Goal: Information Seeking & Learning: Learn about a topic

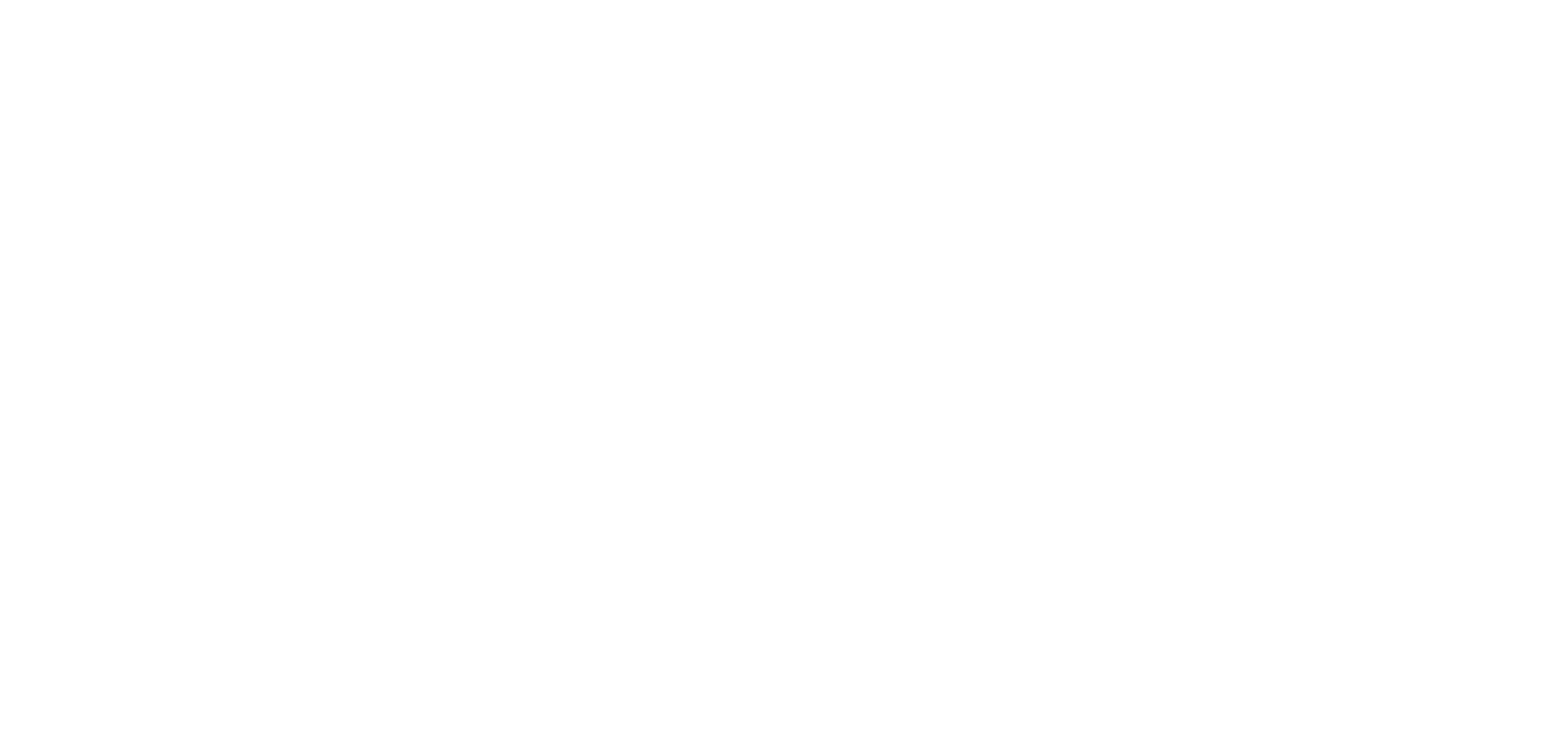
select select "*"
select select "**"
select select "****"
select select "*"
select select "**"
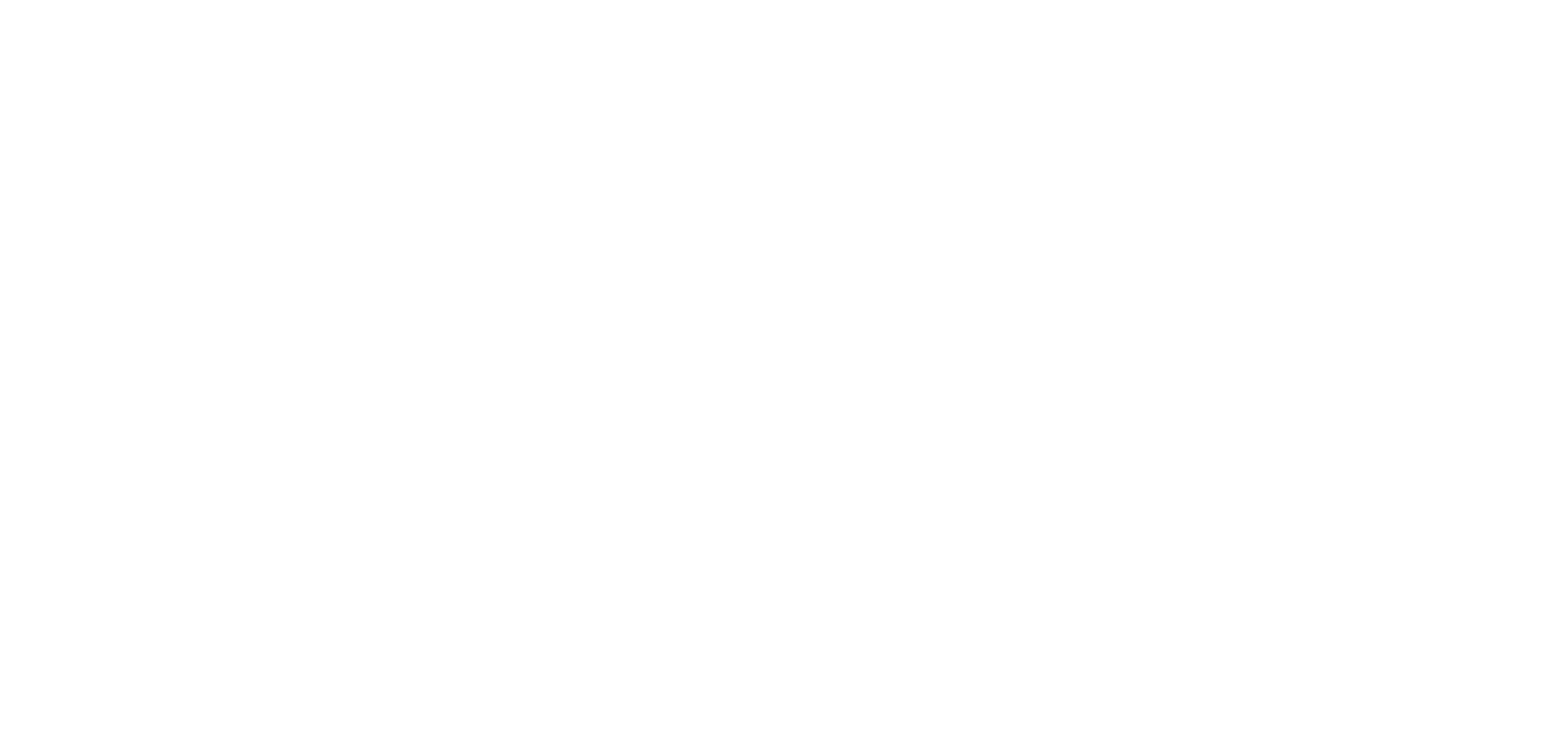
select select "****"
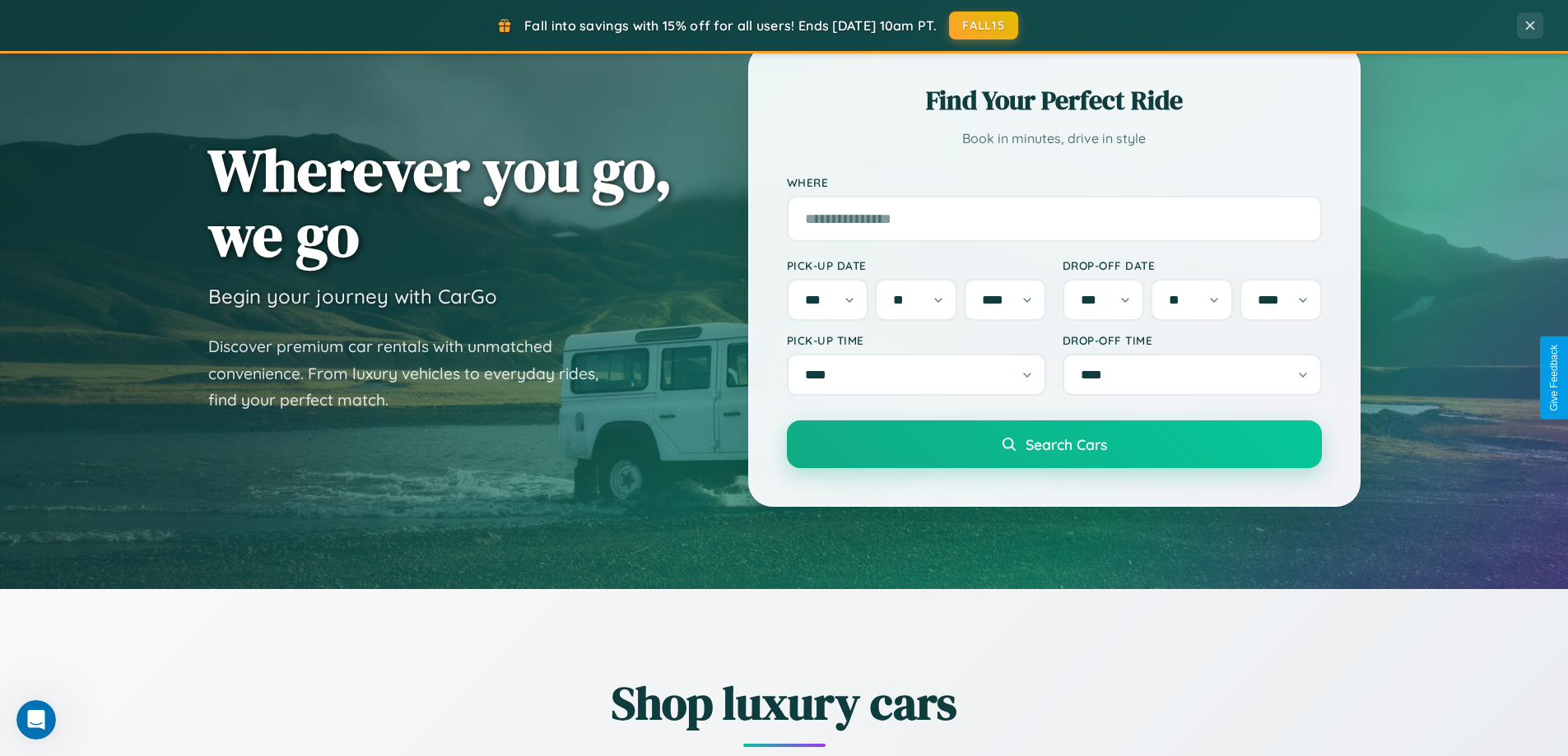
scroll to position [709, 0]
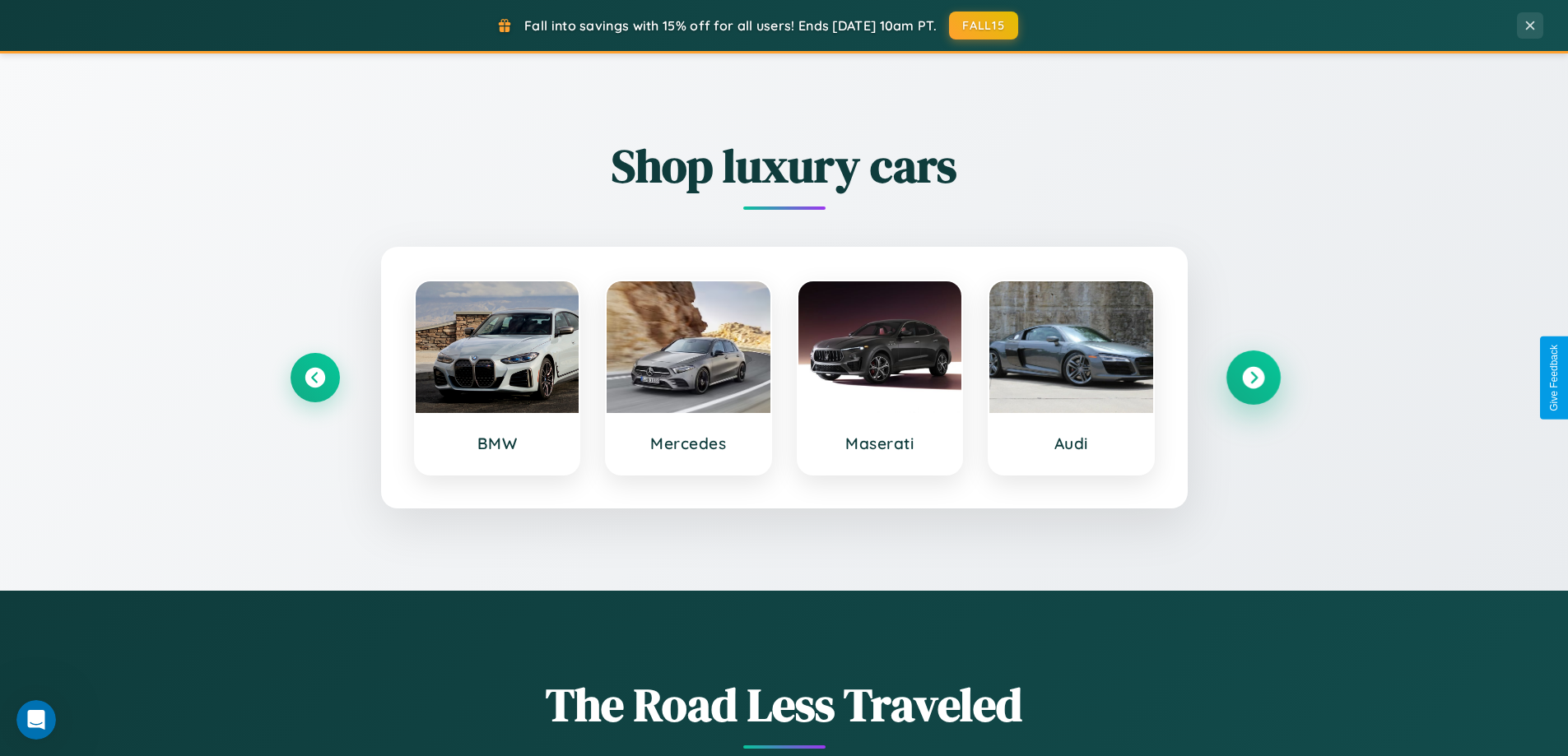
click at [1253, 378] on icon at bounding box center [1254, 378] width 23 height 23
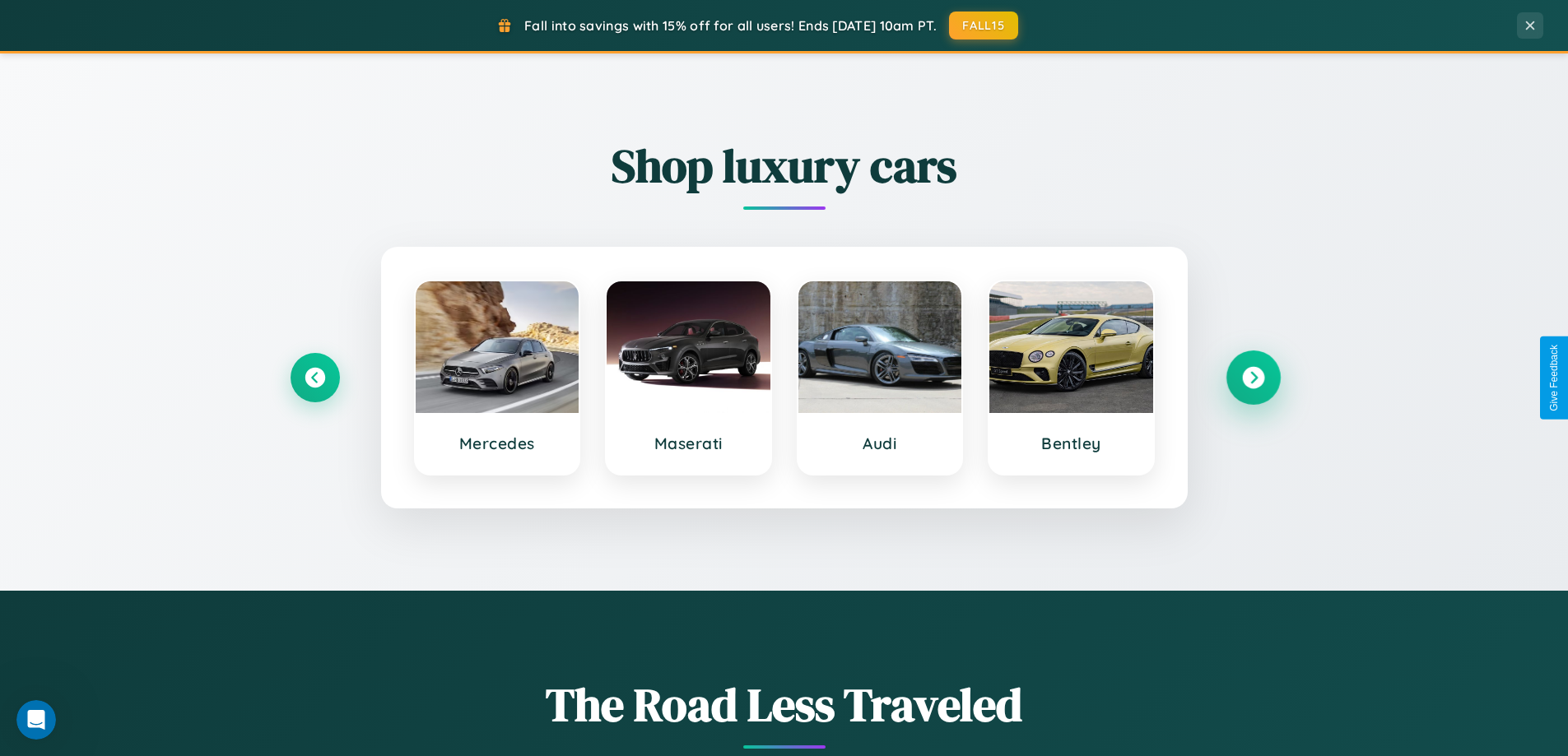
click at [1253, 378] on icon at bounding box center [1254, 378] width 23 height 23
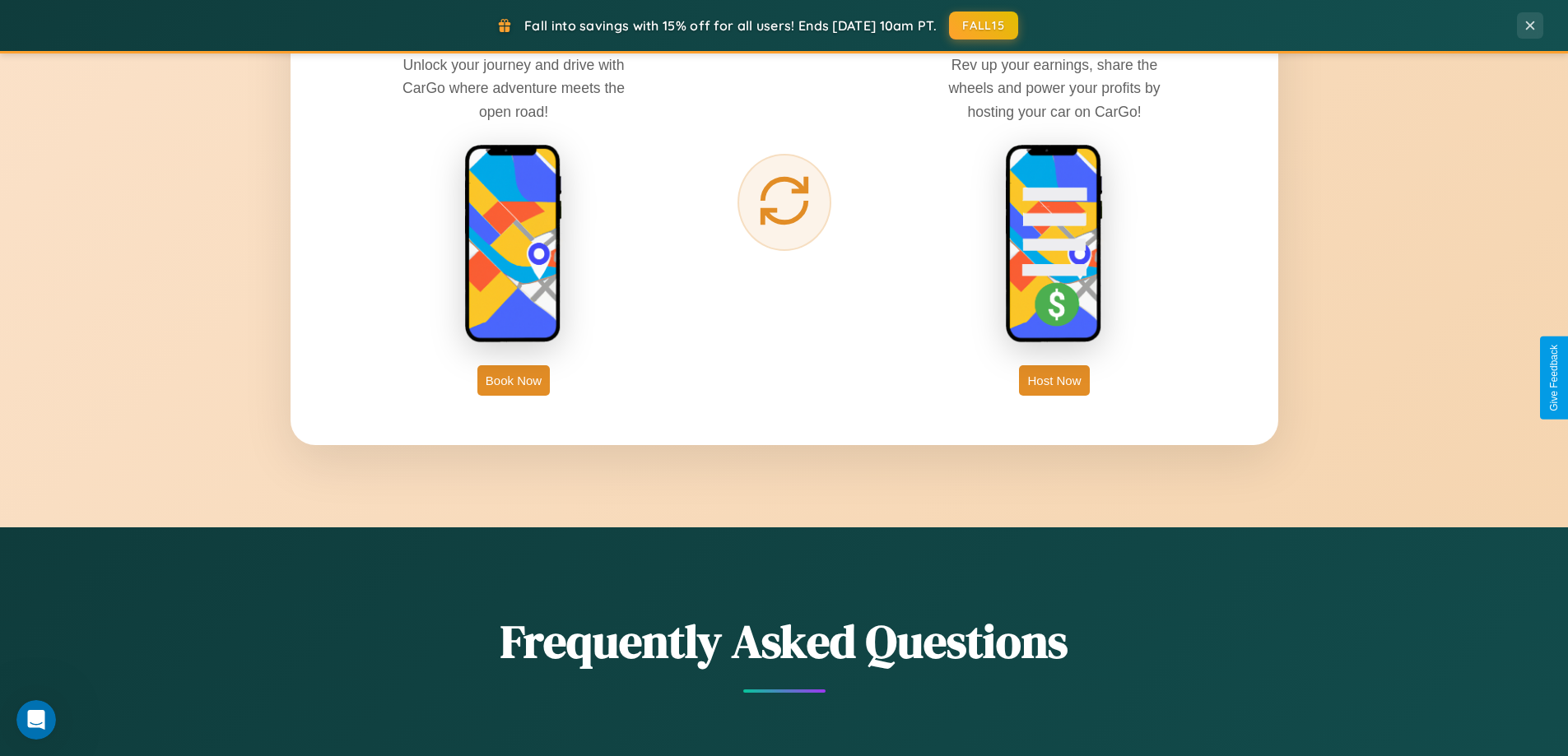
scroll to position [2664, 0]
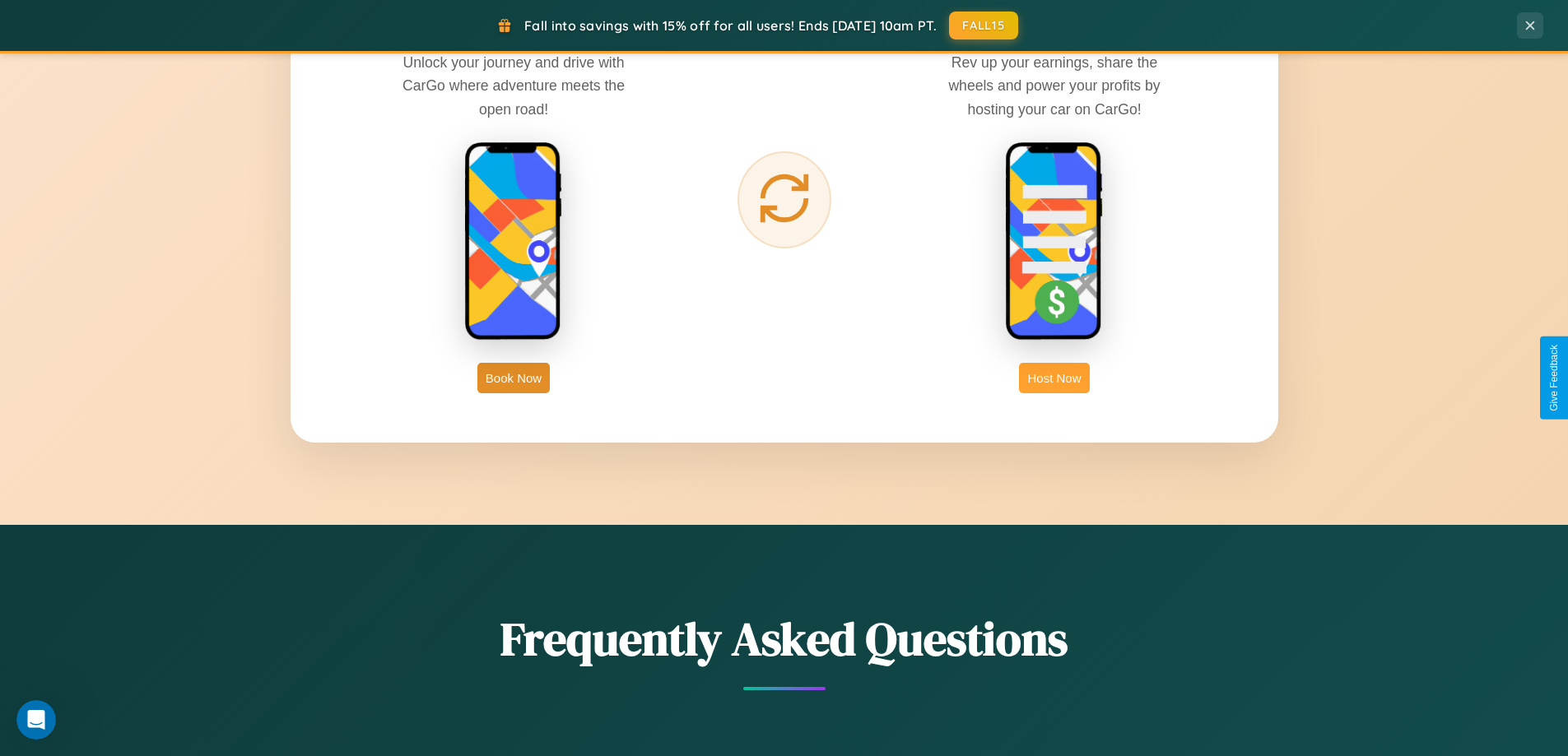
click at [1054, 378] on button "Host Now" at bounding box center [1053, 378] width 70 height 30
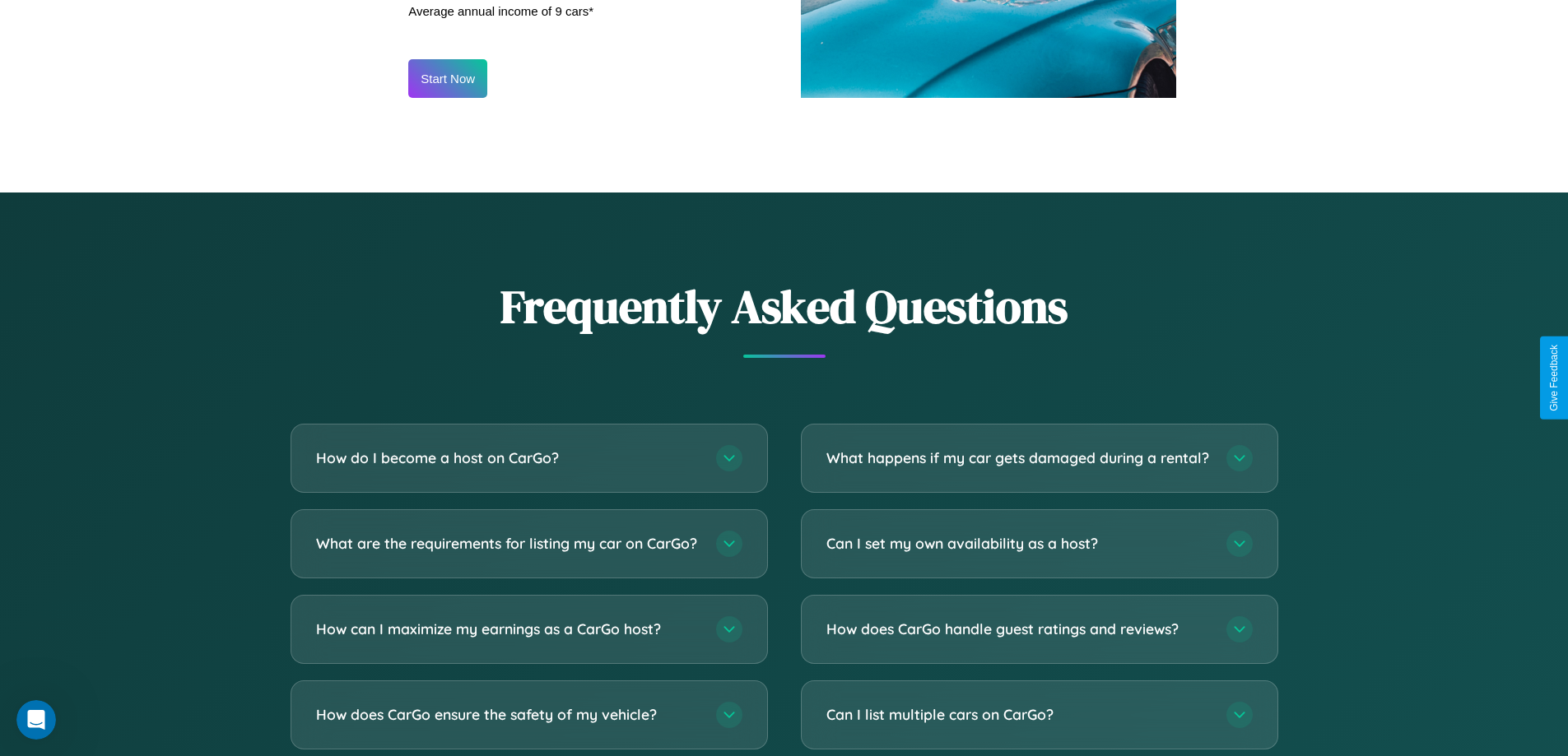
scroll to position [2224, 0]
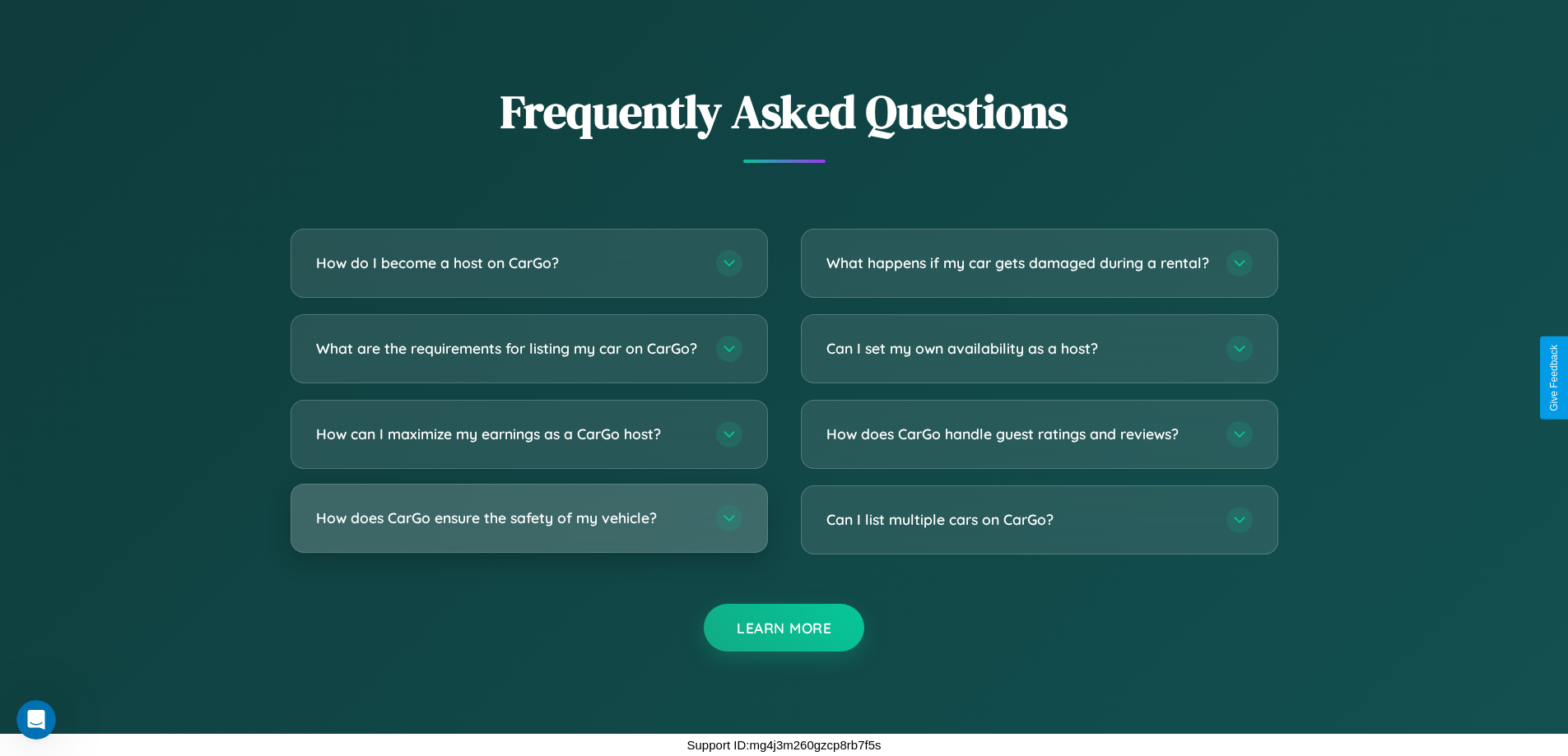
click at [528, 520] on h3 "How does CarGo ensure the safety of my vehicle?" at bounding box center [508, 518] width 384 height 21
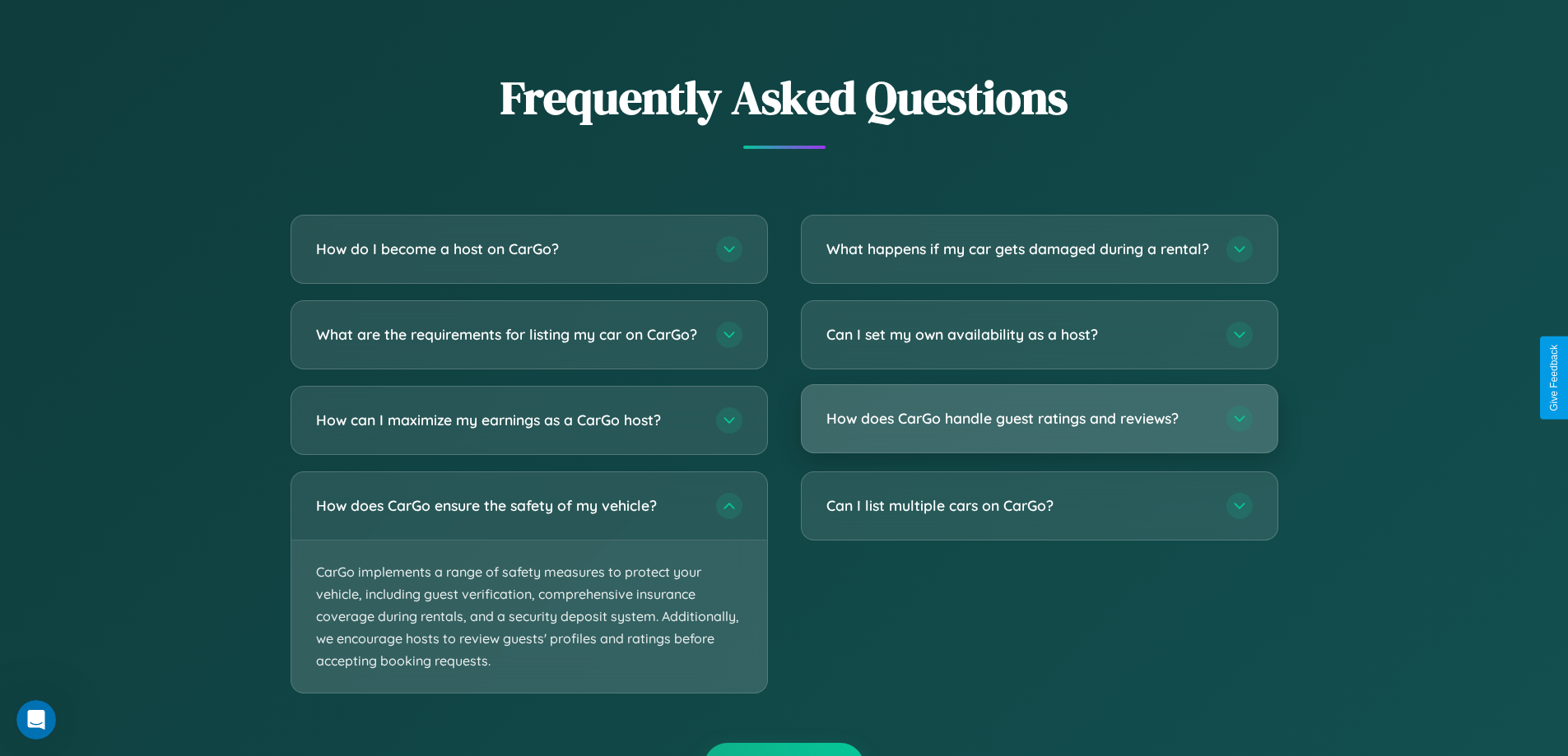
click at [1039, 429] on h3 "How does CarGo handle guest ratings and reviews?" at bounding box center [1018, 418] width 384 height 21
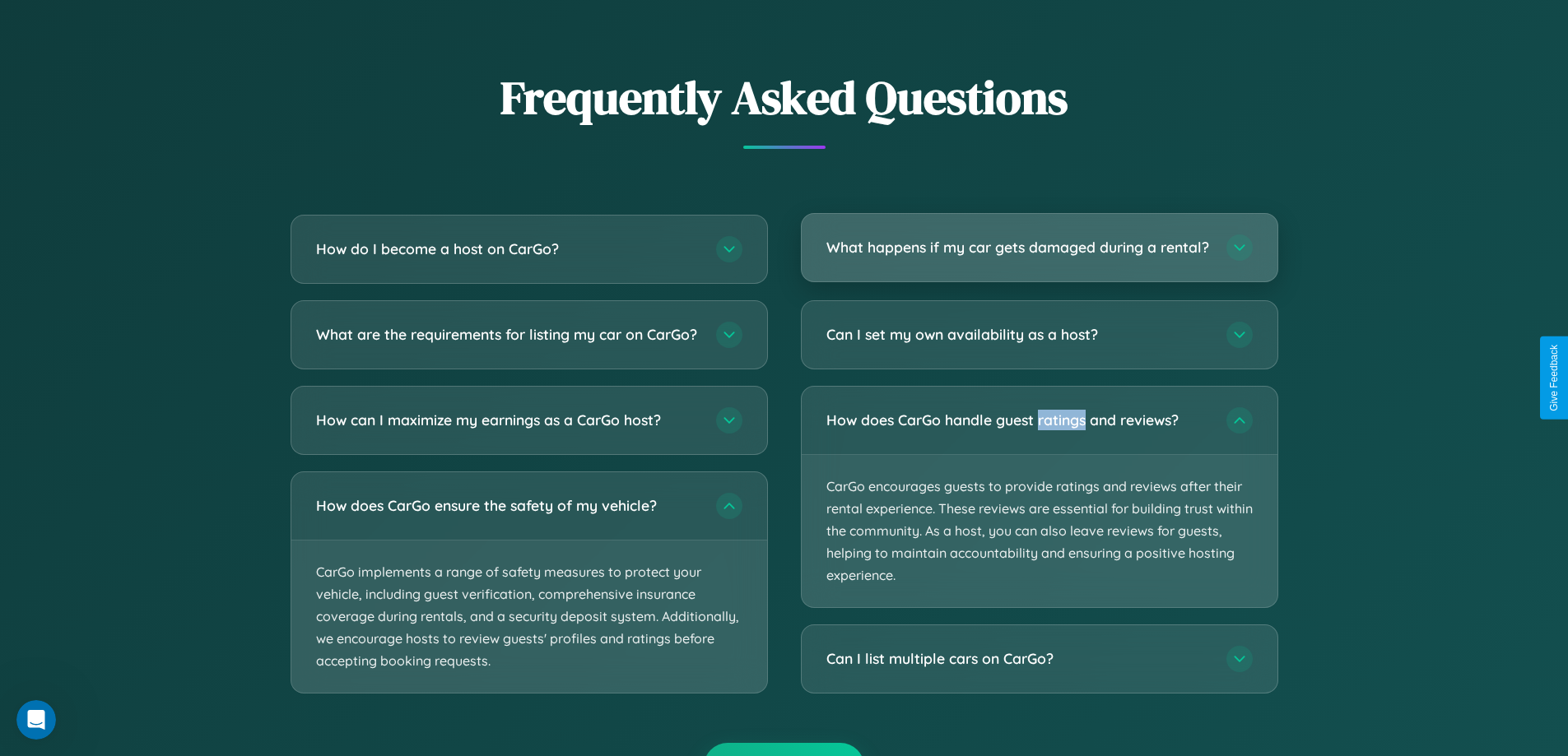
click at [1039, 255] on h3 "What happens if my car gets damaged during a rental?" at bounding box center [1018, 248] width 384 height 21
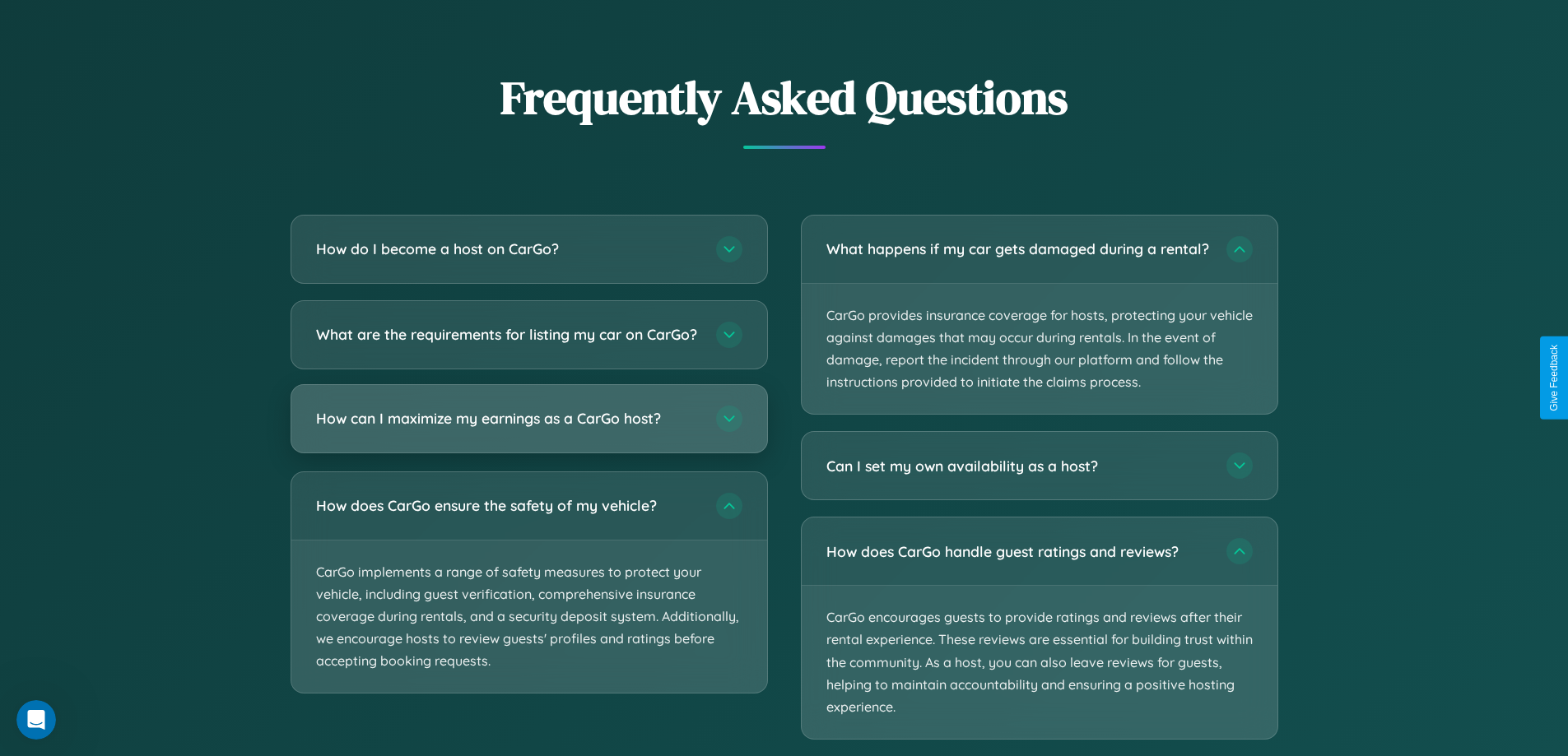
click at [528, 429] on h3 "How can I maximize my earnings as a CarGo host?" at bounding box center [508, 418] width 384 height 21
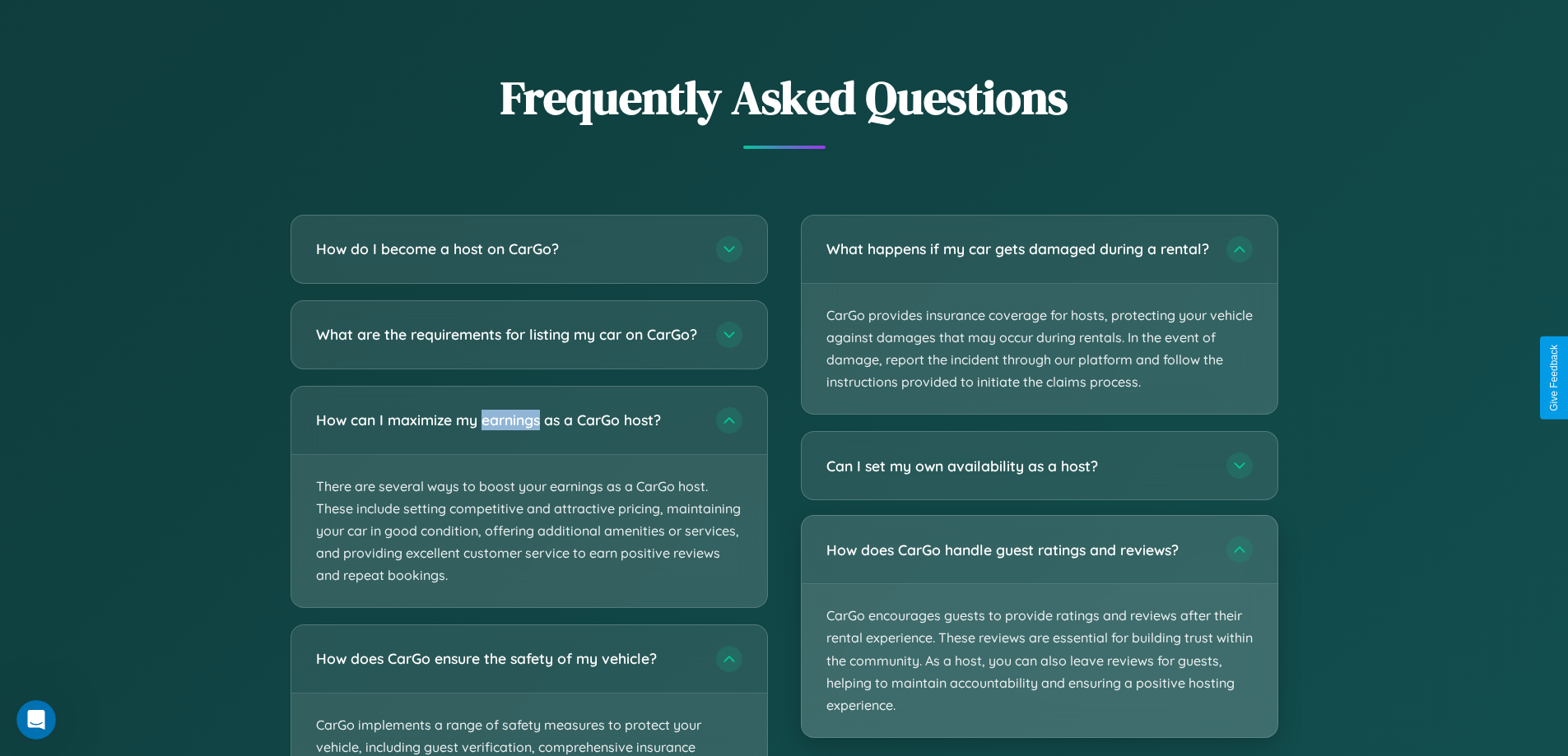
click at [1039, 641] on p "CarGo encourages guests to provide ratings and reviews after their rental exper…" at bounding box center [1039, 661] width 476 height 153
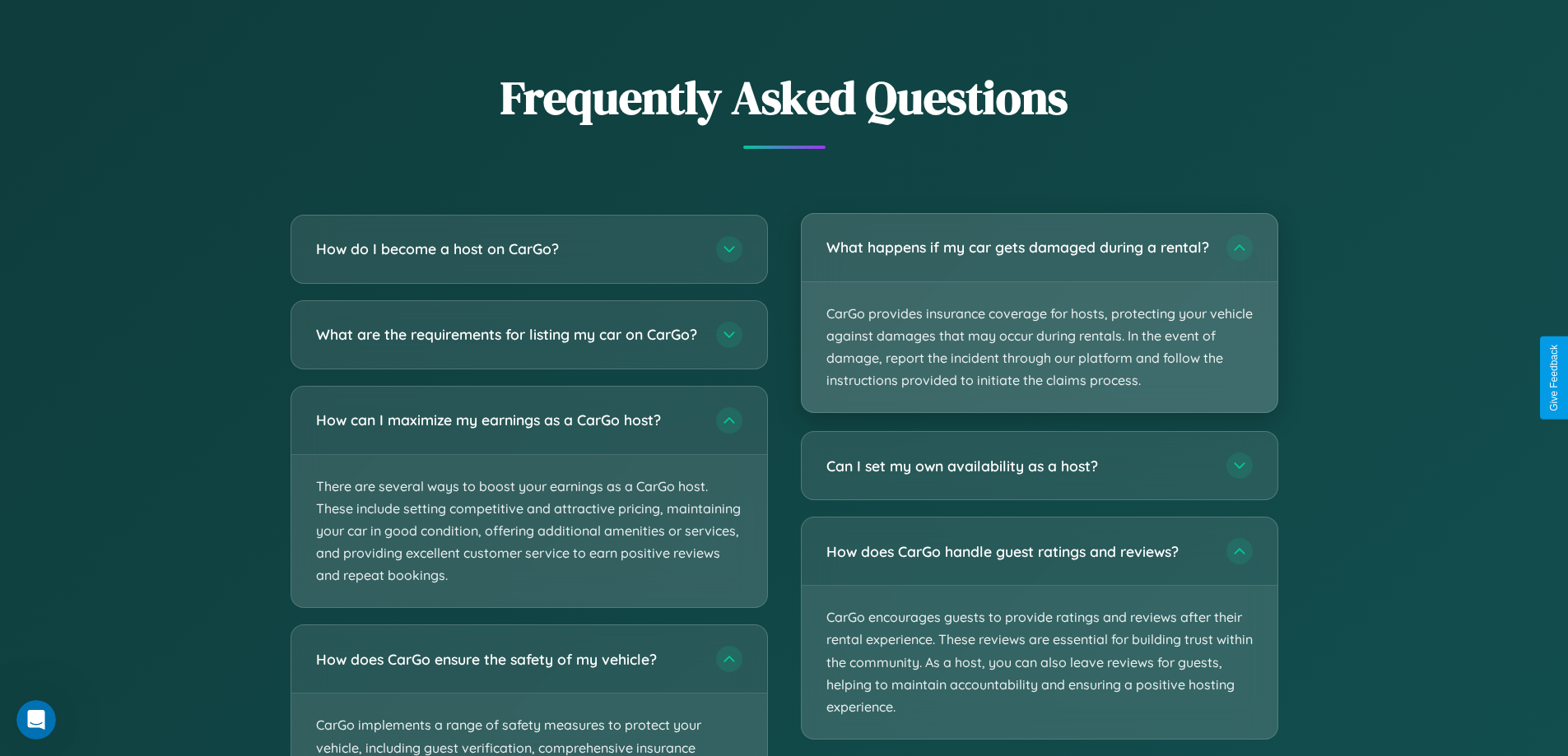
click at [1039, 320] on p "CarGo provides insurance coverage for hosts, protecting your vehicle against da…" at bounding box center [1039, 347] width 476 height 131
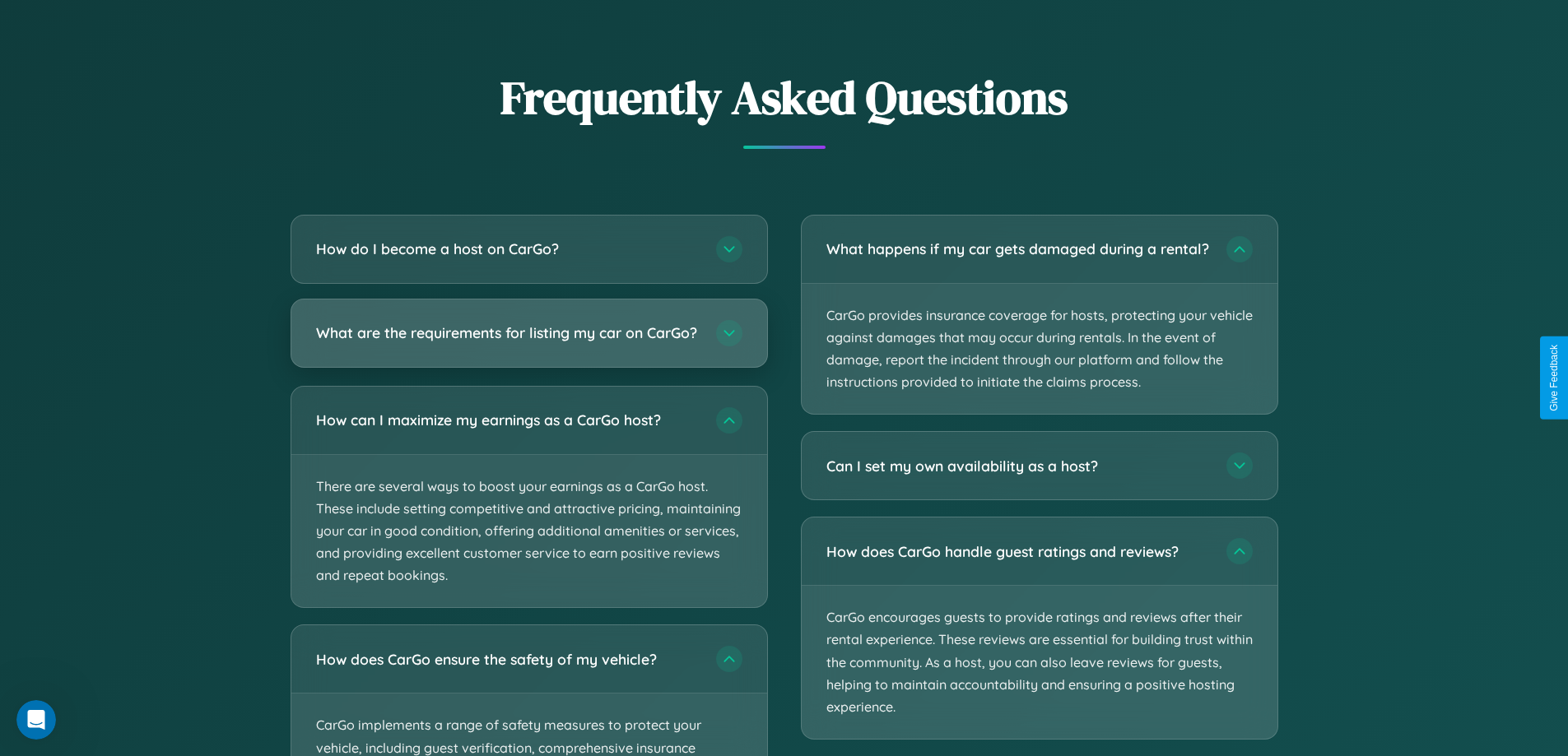
click at [528, 339] on h3 "What are the requirements for listing my car on CarGo?" at bounding box center [508, 333] width 384 height 21
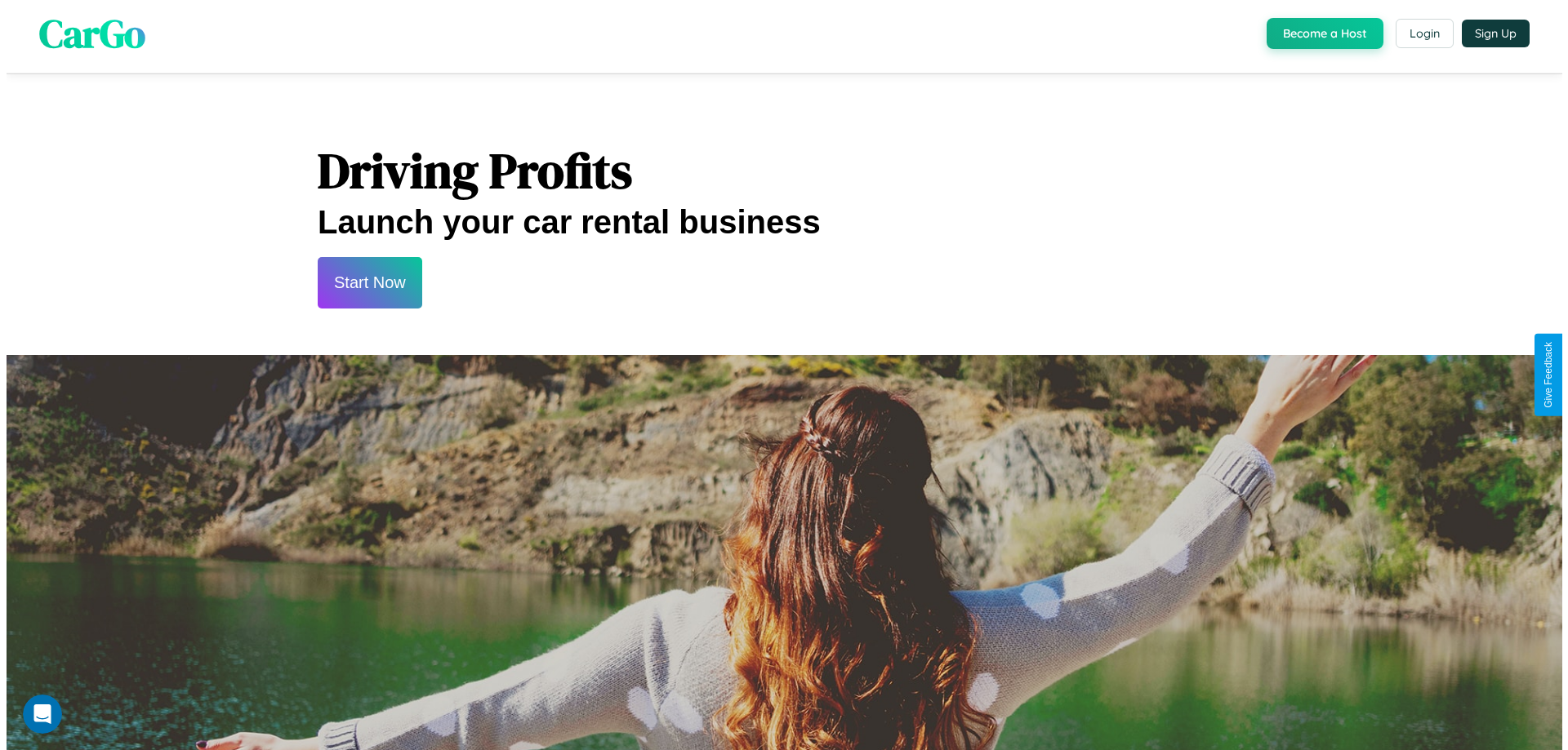
scroll to position [0, 0]
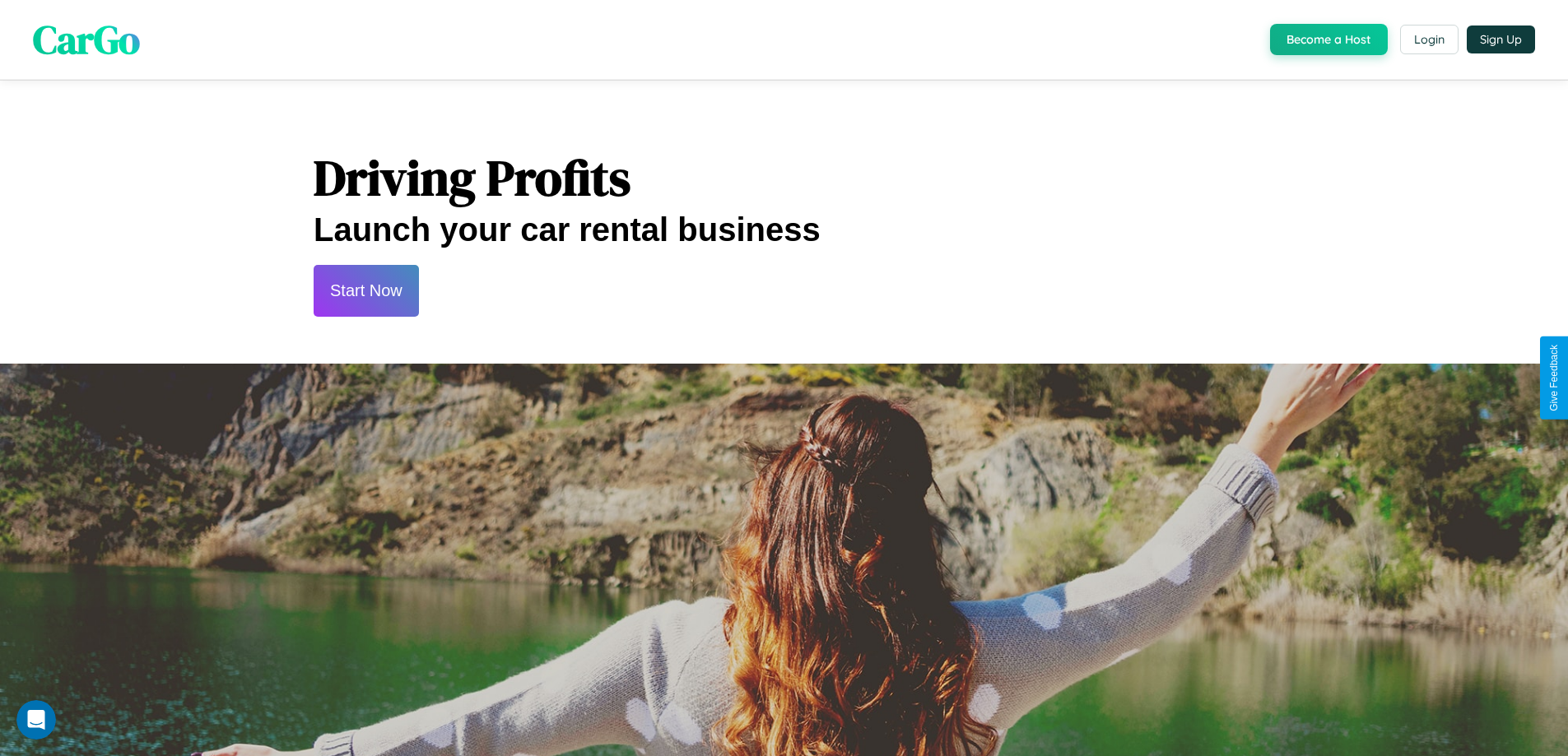
click at [366, 290] on button "Start Now" at bounding box center [366, 291] width 106 height 52
